Goal: Information Seeking & Learning: Learn about a topic

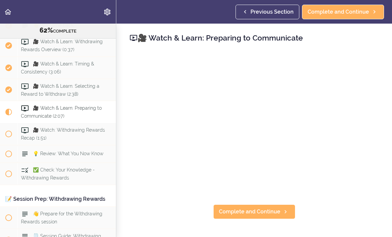
scroll to position [2718, 0]
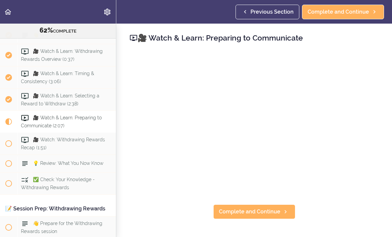
click at [58, 137] on span "🎥 Watch: Withdrawing Rewards Recap (1:51)" at bounding box center [63, 143] width 84 height 13
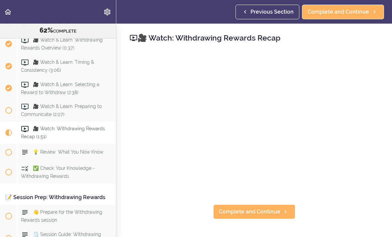
scroll to position [2727, 0]
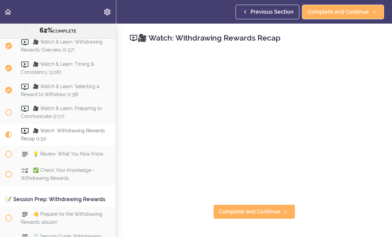
click at [61, 106] on span "🎥 Watch & Learn: Preparing to Communicate (2:07)" at bounding box center [61, 112] width 81 height 13
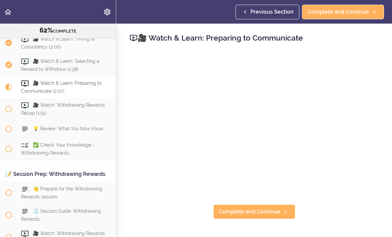
scroll to position [2760, 0]
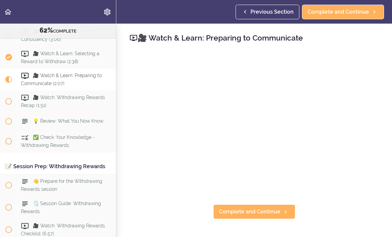
click at [263, 210] on span "Complete and Continue" at bounding box center [249, 211] width 61 height 8
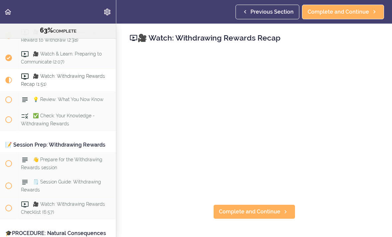
scroll to position [2782, 0]
click at [254, 213] on span "Complete and Continue" at bounding box center [249, 211] width 61 height 8
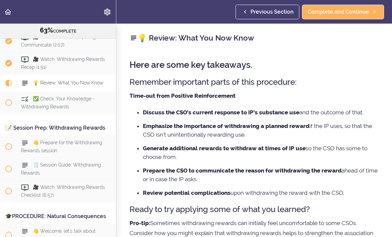
scroll to position [2805, 0]
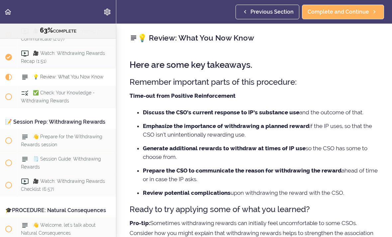
click at [351, 15] on span "Complete and Continue" at bounding box center [337, 12] width 61 height 8
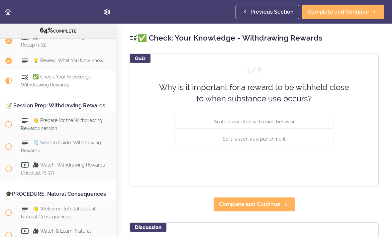
scroll to position [2822, 0]
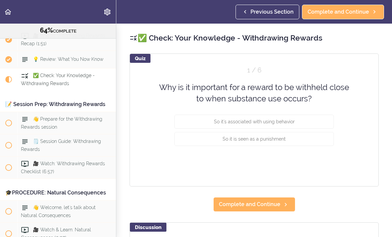
click at [299, 117] on button "So it's associated with using behavior" at bounding box center [253, 121] width 159 height 14
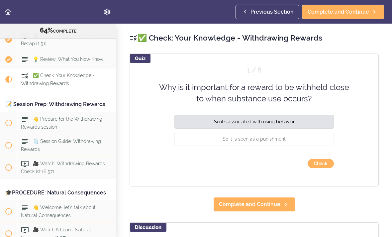
click at [324, 159] on button "Check" at bounding box center [320, 163] width 26 height 9
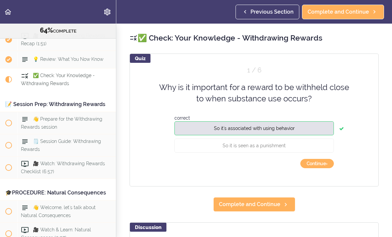
click at [320, 163] on button "Continue ›" at bounding box center [317, 163] width 34 height 9
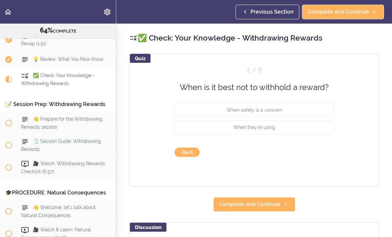
click at [275, 109] on span "When safety is a concern" at bounding box center [253, 109] width 55 height 5
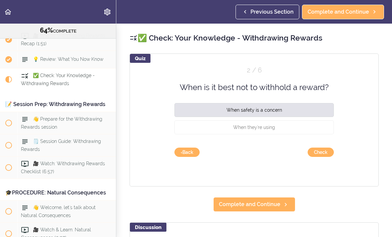
click at [321, 149] on button "Check" at bounding box center [320, 151] width 26 height 9
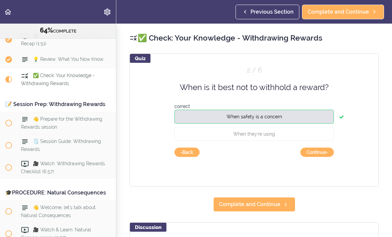
click at [321, 151] on button "Continue ›" at bounding box center [317, 151] width 34 height 9
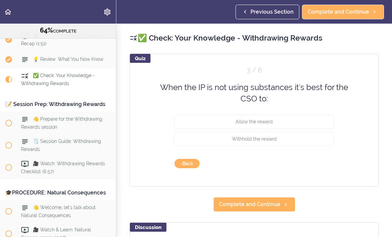
click at [291, 118] on button "Allow the reward" at bounding box center [253, 121] width 159 height 14
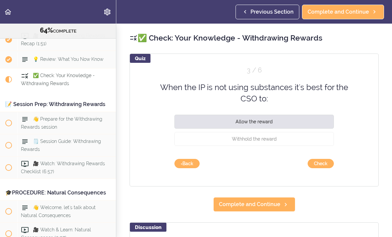
click at [325, 161] on button "Check" at bounding box center [320, 163] width 26 height 9
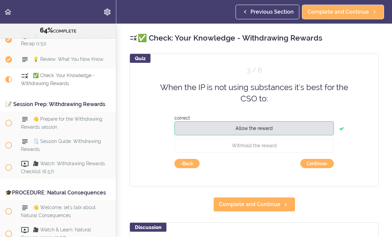
click at [322, 162] on button "Continue ›" at bounding box center [317, 163] width 34 height 9
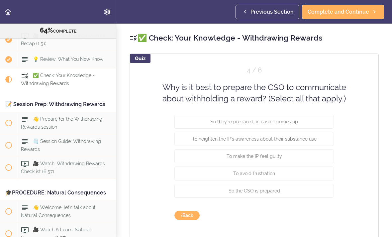
click at [307, 119] on button "So they're prepared, in case it comes up" at bounding box center [253, 121] width 159 height 14
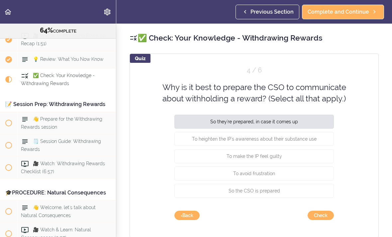
click at [280, 191] on button "So the CSO is prepared" at bounding box center [253, 190] width 159 height 14
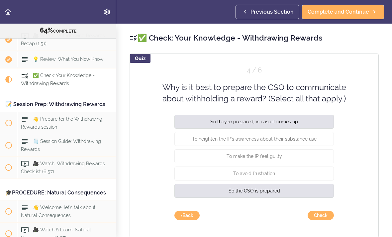
click at [300, 139] on span "To heighten the IP's awareness about their substance use" at bounding box center [254, 138] width 124 height 5
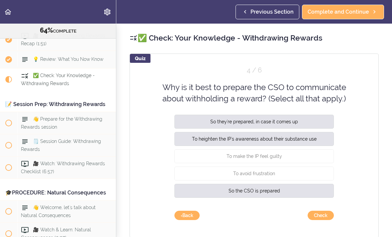
click at [324, 210] on button "Check" at bounding box center [320, 214] width 26 height 9
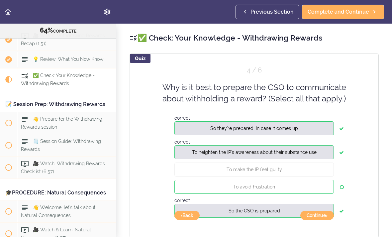
click at [319, 213] on button "Continue ›" at bounding box center [317, 214] width 34 height 9
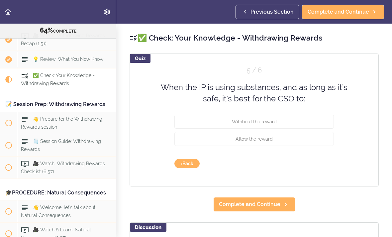
click at [286, 120] on button "Withhold the reward" at bounding box center [253, 121] width 159 height 14
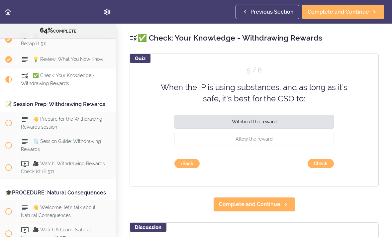
click at [325, 163] on button "Check" at bounding box center [320, 163] width 26 height 9
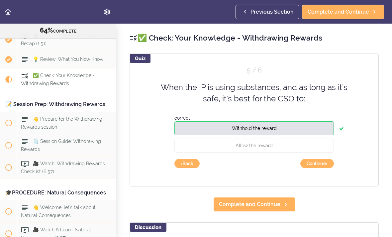
click at [322, 162] on button "Continue ›" at bounding box center [317, 163] width 34 height 9
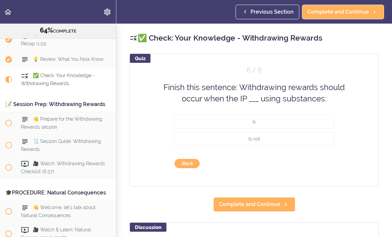
click at [282, 118] on button "Is" at bounding box center [253, 121] width 159 height 14
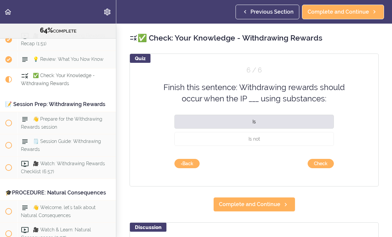
click at [326, 162] on button "Check" at bounding box center [320, 163] width 26 height 9
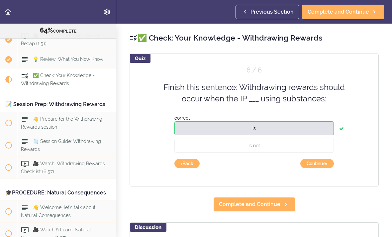
click at [323, 162] on button "Continue ›" at bounding box center [317, 163] width 34 height 9
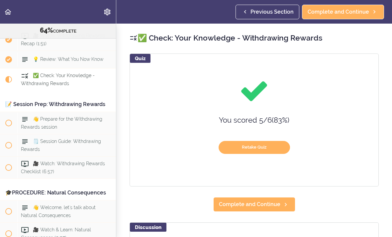
click at [270, 202] on span "Complete and Continue" at bounding box center [249, 204] width 61 height 8
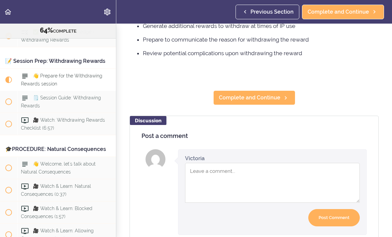
scroll to position [158, 0]
click at [254, 97] on span "Complete and Continue" at bounding box center [249, 97] width 61 height 8
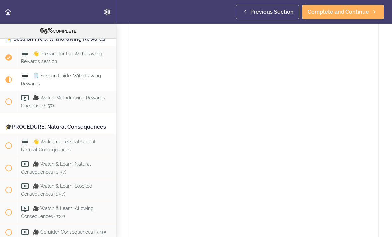
scroll to position [77, 0]
click at [342, 11] on span "Complete and Continue" at bounding box center [337, 12] width 61 height 8
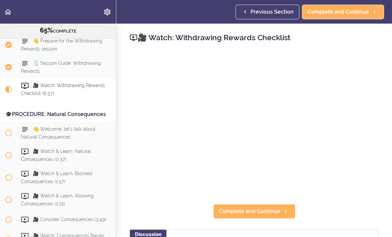
scroll to position [2910, 0]
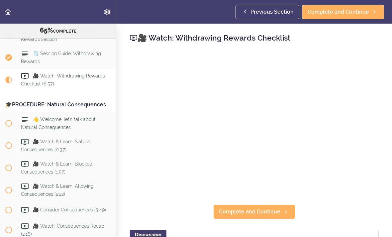
click at [259, 211] on span "Complete and Continue" at bounding box center [249, 211] width 61 height 8
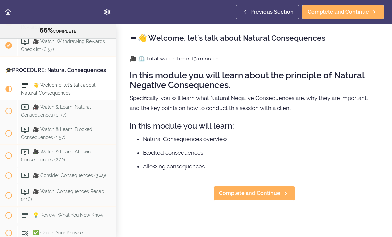
scroll to position [2954, 0]
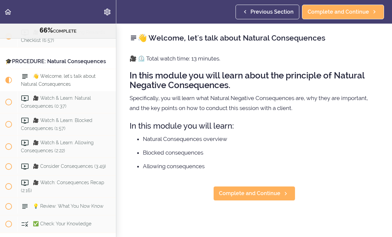
click at [261, 196] on span "Complete and Continue" at bounding box center [249, 193] width 61 height 8
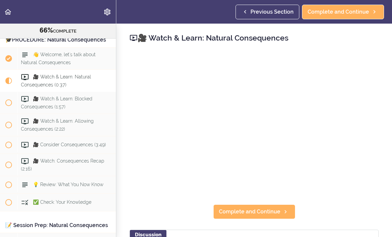
scroll to position [2976, 0]
click at [264, 208] on span "Complete and Continue" at bounding box center [249, 211] width 61 height 8
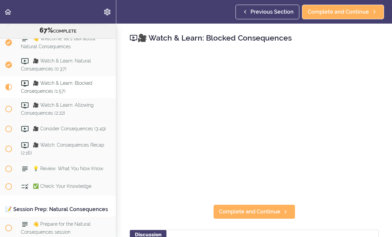
scroll to position [2998, 0]
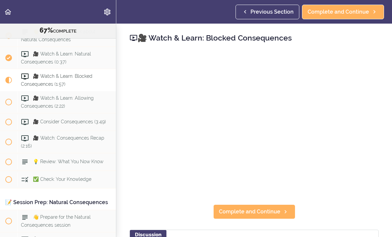
click at [58, 73] on span "🎥 Watch & Learn: Blocked Consequences (1:57)" at bounding box center [56, 79] width 71 height 13
